Goal: Task Accomplishment & Management: Use online tool/utility

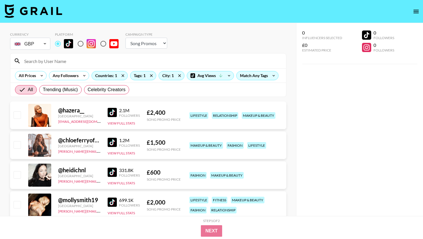
select select "Song"
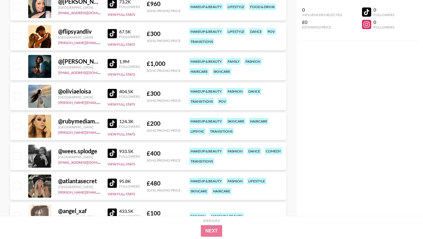
click at [350, 78] on div "0 Influencers Selected £0 Estimated Price 0 Followers 0 Followers" at bounding box center [359, 108] width 127 height 216
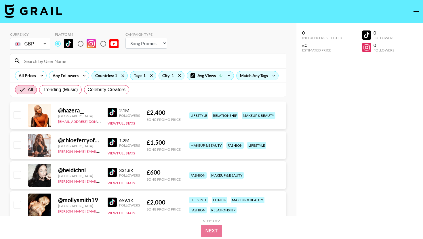
click at [125, 58] on input at bounding box center [152, 60] width 262 height 9
click at [84, 61] on input at bounding box center [152, 60] width 262 height 9
click at [180, 75] on icon at bounding box center [179, 75] width 3 height 3
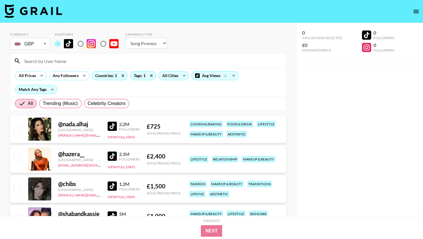
click at [209, 88] on div "All Prices Any Followers Countries: 1 Tags: 1 All Cities Avg Views Match Any Ta…" at bounding box center [148, 82] width 276 height 28
click at [49, 91] on icon at bounding box center [52, 89] width 9 height 9
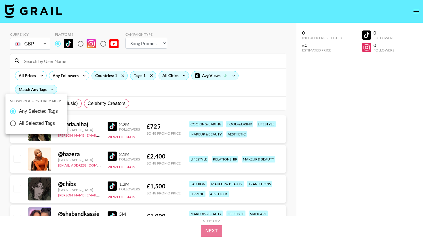
click at [103, 94] on div at bounding box center [211, 119] width 423 height 239
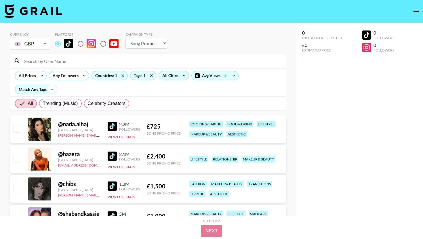
click at [51, 88] on icon at bounding box center [52, 89] width 9 height 9
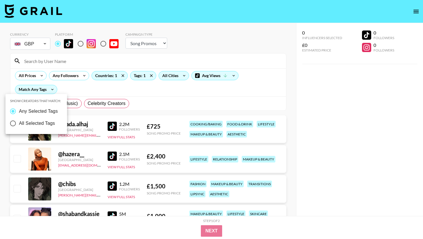
click at [108, 92] on div at bounding box center [211, 119] width 423 height 239
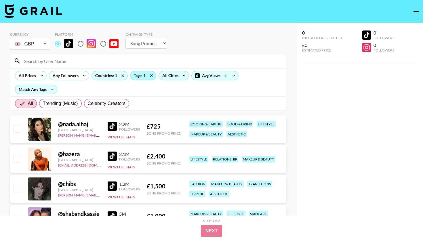
click at [144, 76] on div "Tags: 1" at bounding box center [143, 75] width 26 height 9
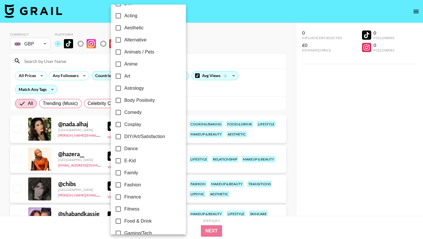
scroll to position [23, 0]
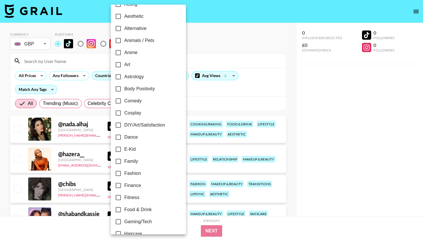
click at [131, 161] on span "Family" at bounding box center [131, 161] width 14 height 7
click at [124, 161] on input "Family" at bounding box center [118, 161] width 12 height 12
checkbox input "true"
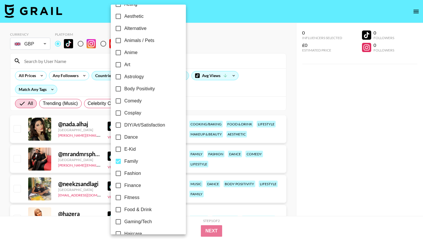
click at [317, 135] on div at bounding box center [211, 119] width 423 height 239
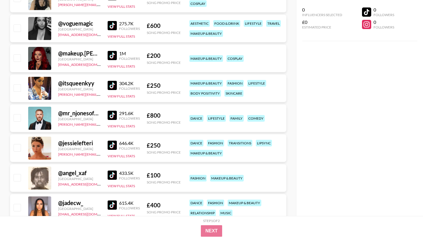
scroll to position [4661, 0]
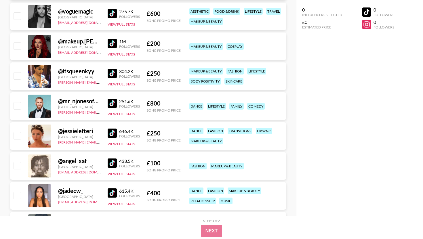
click at [113, 104] on img at bounding box center [112, 103] width 9 height 9
click at [318, 85] on div "0 Influencers Selected £0 Estimated Price 0 Followers 0 Followers" at bounding box center [359, 108] width 127 height 216
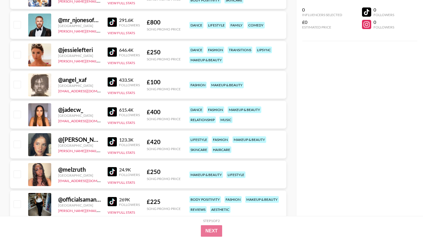
scroll to position [4753, 0]
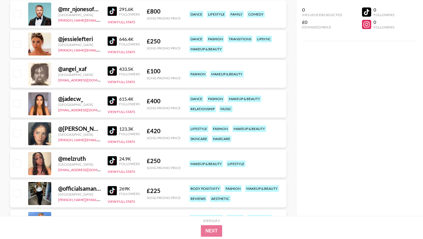
click at [338, 68] on div "0 Influencers Selected £0 Estimated Price 0 Followers 0 Followers" at bounding box center [359, 108] width 127 height 216
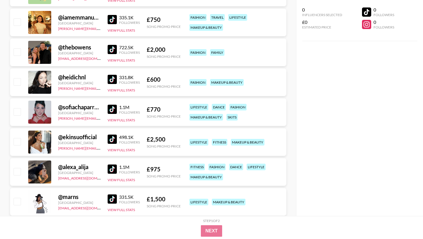
scroll to position [0, 0]
